Goal: Transaction & Acquisition: Obtain resource

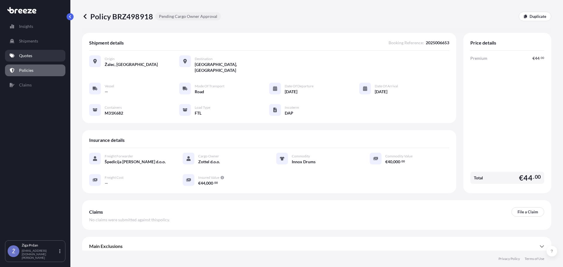
click at [37, 56] on link "Quotes" at bounding box center [35, 56] width 60 height 12
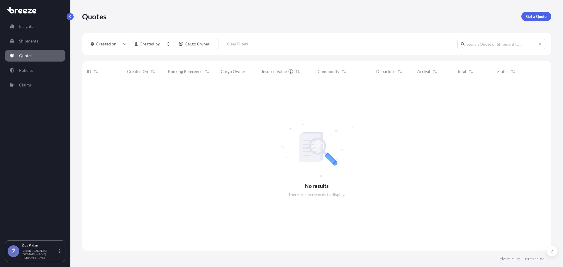
scroll to position [167, 465]
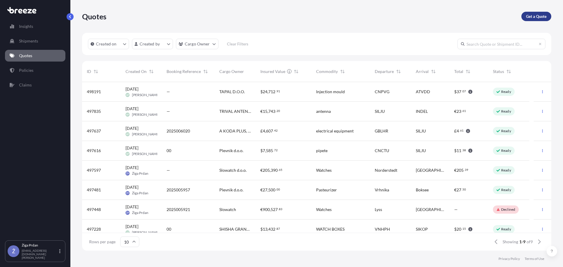
click at [529, 17] on p "Get a Quote" at bounding box center [536, 16] width 21 height 6
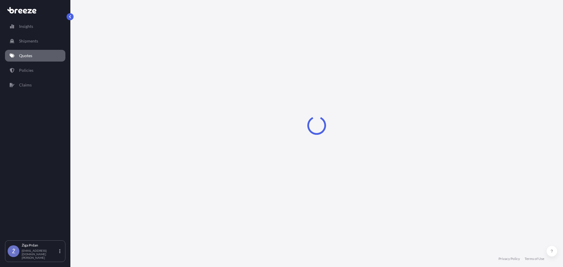
select select "Sea"
select select "1"
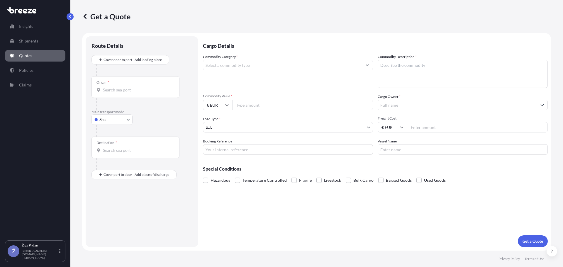
click at [105, 119] on body "Insights Shipments Quotes Policies Claims Ž Žiga Prdan [EMAIL_ADDRESS][DOMAIN_N…" at bounding box center [281, 133] width 563 height 267
click at [113, 157] on div "Road" at bounding box center [112, 156] width 36 height 11
select select "Road"
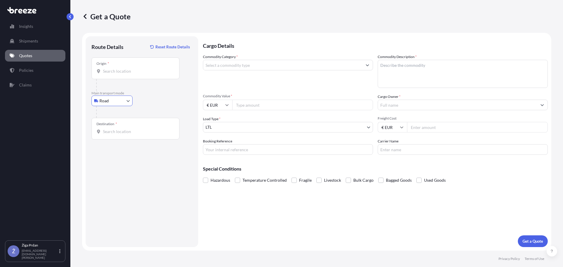
click at [114, 73] on input "Origin *" at bounding box center [137, 71] width 69 height 6
type input "Fagnano [GEOGRAPHIC_DATA], [GEOGRAPHIC_DATA], [GEOGRAPHIC_DATA]"
click at [134, 127] on div "Destination *" at bounding box center [136, 129] width 88 height 22
click at [134, 129] on input "Destination *" at bounding box center [137, 132] width 69 height 6
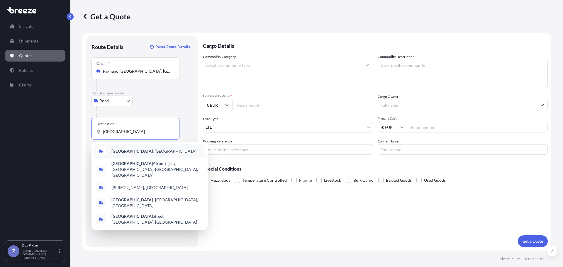
click at [123, 152] on b "[GEOGRAPHIC_DATA]" at bounding box center [131, 151] width 41 height 5
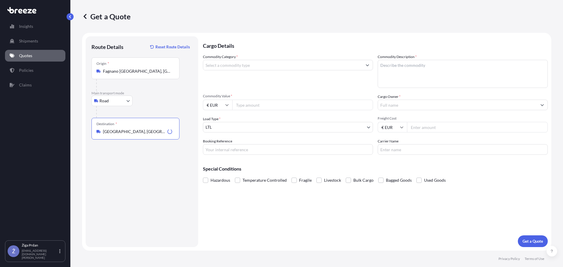
type input "[GEOGRAPHIC_DATA], [GEOGRAPHIC_DATA]"
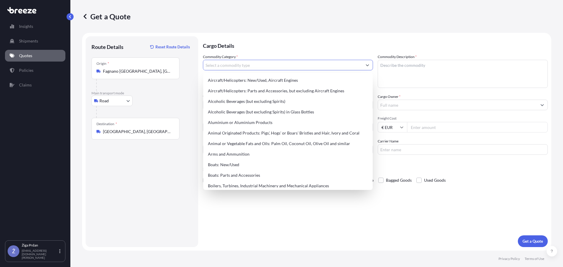
click at [228, 66] on input "Commodity Category *" at bounding box center [282, 65] width 159 height 11
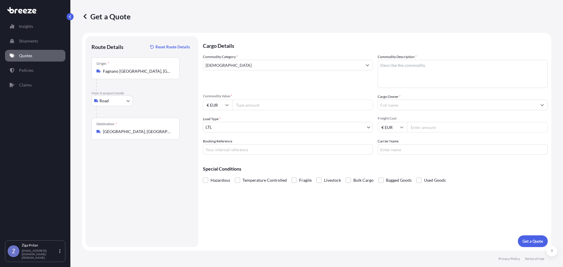
click at [245, 69] on input "[DEMOGRAPHIC_DATA]" at bounding box center [282, 65] width 159 height 11
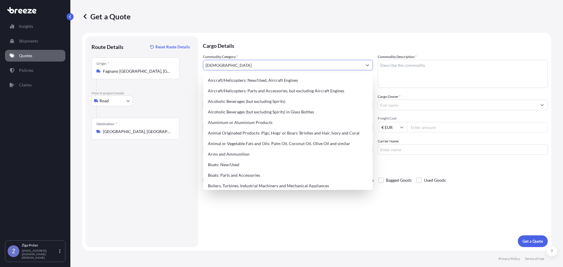
click at [235, 67] on input "[DEMOGRAPHIC_DATA]" at bounding box center [282, 65] width 159 height 11
click at [224, 66] on input "[DEMOGRAPHIC_DATA]" at bounding box center [282, 65] width 159 height 11
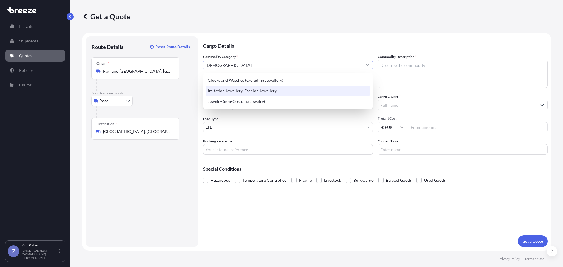
click at [251, 89] on div "Imitation Jewellery, Fashion Jewellery" at bounding box center [288, 91] width 165 height 11
type input "Imitation Jewellery, Fashion Jewellery"
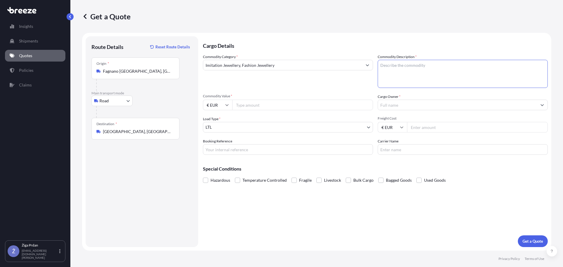
click at [437, 68] on textarea "Commodity Description *" at bounding box center [463, 74] width 170 height 28
type textarea "jewlery and boxes"
type input "28647.68"
type input "Slowatch d.o.o."
click at [535, 239] on p "Get a Quote" at bounding box center [533, 241] width 21 height 6
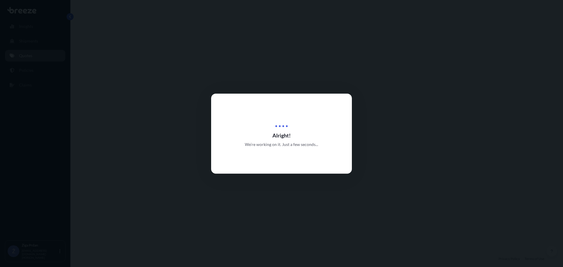
select select "Road"
select select "1"
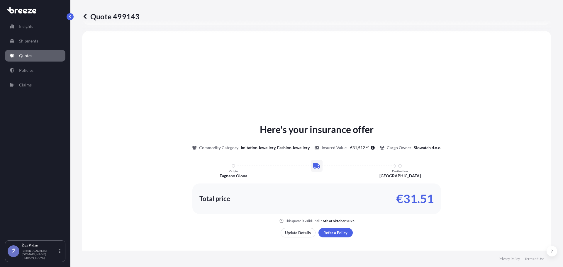
scroll to position [177, 0]
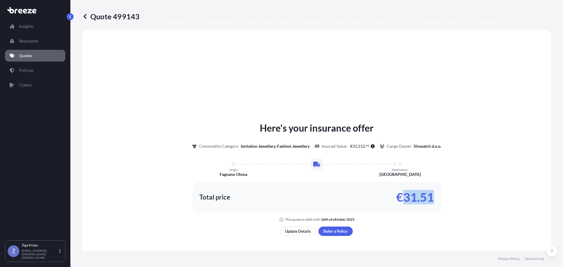
drag, startPoint x: 403, startPoint y: 197, endPoint x: 431, endPoint y: 195, distance: 28.0
click at [431, 195] on p "€31.51" at bounding box center [415, 197] width 38 height 9
drag, startPoint x: 431, startPoint y: 195, endPoint x: 402, endPoint y: 198, distance: 29.8
click at [402, 198] on p "€31.51" at bounding box center [415, 197] width 38 height 9
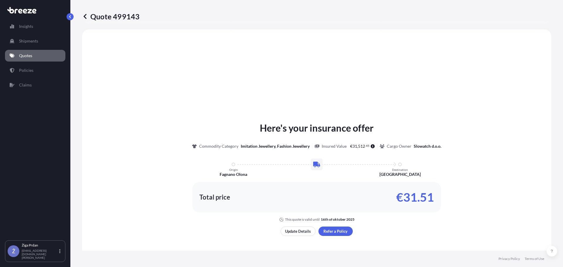
click at [397, 198] on p "€31.51" at bounding box center [415, 197] width 38 height 9
drag, startPoint x: 396, startPoint y: 197, endPoint x: 433, endPoint y: 194, distance: 37.1
click at [433, 194] on div "Total price €31.51" at bounding box center [316, 197] width 249 height 31
click at [432, 195] on div "Total price €31.51" at bounding box center [316, 197] width 249 height 31
click at [431, 196] on p "€31.51" at bounding box center [415, 197] width 38 height 9
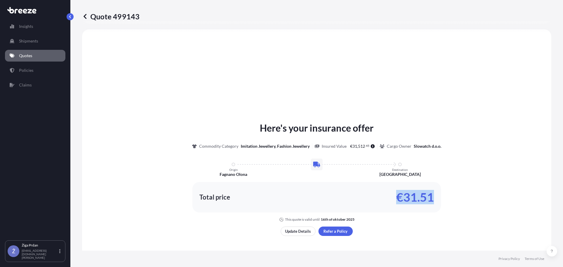
click at [429, 197] on p "€31.51" at bounding box center [415, 197] width 38 height 9
drag, startPoint x: 397, startPoint y: 196, endPoint x: 439, endPoint y: 194, distance: 41.4
click at [439, 194] on div "Total price €31.51" at bounding box center [316, 197] width 249 height 31
click at [433, 196] on div "Total price €31.51" at bounding box center [316, 197] width 249 height 31
drag, startPoint x: 430, startPoint y: 197, endPoint x: 391, endPoint y: 207, distance: 40.1
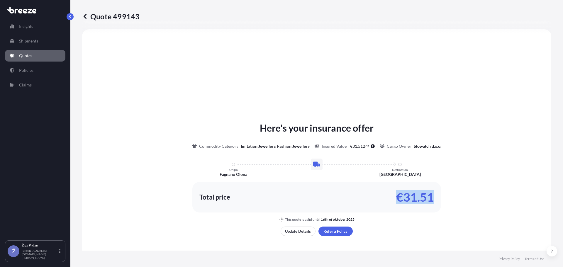
click at [391, 207] on div "Total price €31.51" at bounding box center [316, 197] width 249 height 31
click at [446, 190] on div "Here's your insurance offer Commodity Category Imitation Jewellery, Fashion Jew…" at bounding box center [316, 171] width 453 height 101
click at [436, 197] on div "Total price €31.51" at bounding box center [316, 197] width 249 height 31
drag, startPoint x: 430, startPoint y: 199, endPoint x: 380, endPoint y: 206, distance: 50.0
click at [380, 206] on div "Total price €31.51" at bounding box center [316, 197] width 249 height 31
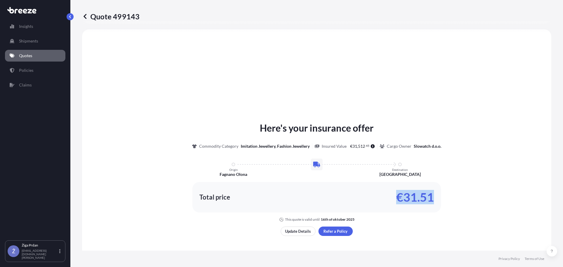
click at [380, 205] on div "Total price €31.51" at bounding box center [316, 197] width 249 height 31
drag, startPoint x: 395, startPoint y: 194, endPoint x: 433, endPoint y: 194, distance: 38.7
click at [433, 194] on div "Total price €31.51" at bounding box center [316, 197] width 249 height 31
drag, startPoint x: 430, startPoint y: 196, endPoint x: 392, endPoint y: 202, distance: 39.0
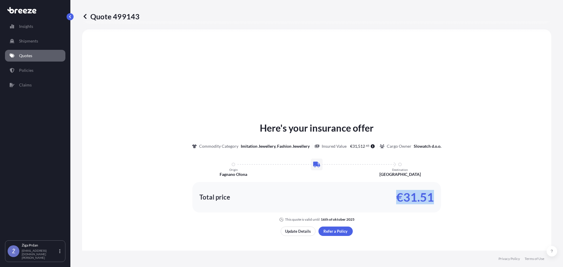
click at [392, 203] on div "Total price €31.51" at bounding box center [316, 197] width 249 height 31
click at [392, 201] on div "Total price €31.51" at bounding box center [316, 197] width 235 height 9
drag, startPoint x: 395, startPoint y: 197, endPoint x: 430, endPoint y: 193, distance: 35.3
click at [430, 193] on p "€31.51" at bounding box center [415, 197] width 38 height 9
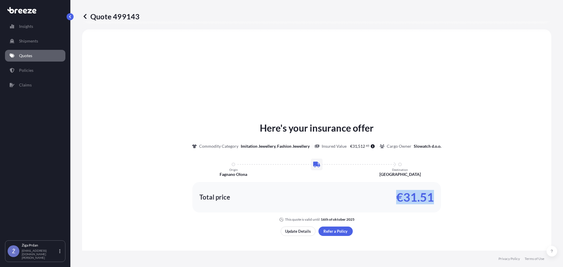
drag, startPoint x: 430, startPoint y: 195, endPoint x: 391, endPoint y: 200, distance: 39.4
click at [392, 202] on div "Total price €31.51" at bounding box center [316, 197] width 235 height 9
click at [392, 198] on div "Total price €31.51" at bounding box center [316, 197] width 235 height 9
drag, startPoint x: 395, startPoint y: 197, endPoint x: 429, endPoint y: 193, distance: 34.2
click at [429, 193] on p "€31.51" at bounding box center [415, 197] width 38 height 9
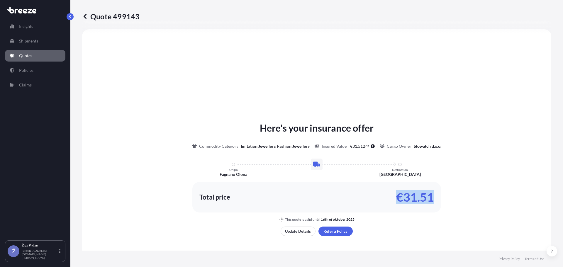
click at [429, 193] on p "€31.51" at bounding box center [415, 197] width 38 height 9
